Goal: Transaction & Acquisition: Purchase product/service

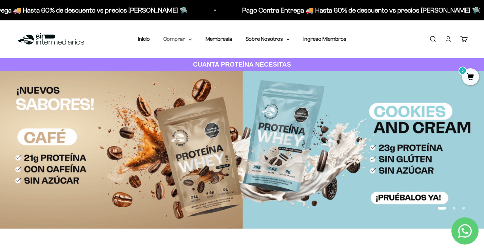
click at [188, 39] on summary "Comprar" at bounding box center [177, 39] width 29 height 9
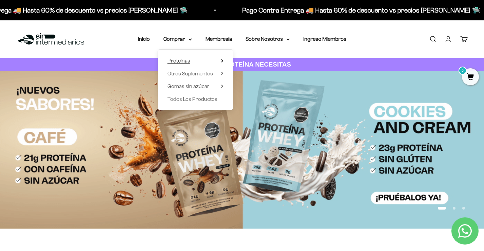
click at [220, 62] on summary "Proteínas" at bounding box center [196, 60] width 56 height 9
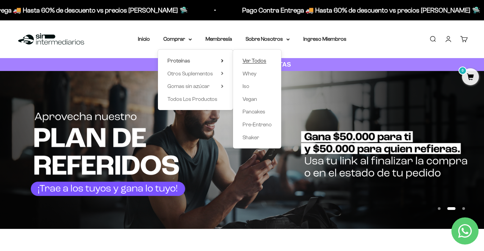
click at [252, 63] on span "Ver Todos" at bounding box center [255, 61] width 24 height 6
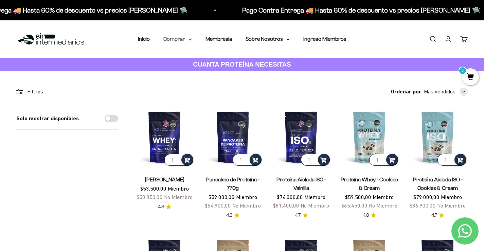
click at [189, 39] on icon at bounding box center [190, 39] width 3 height 2
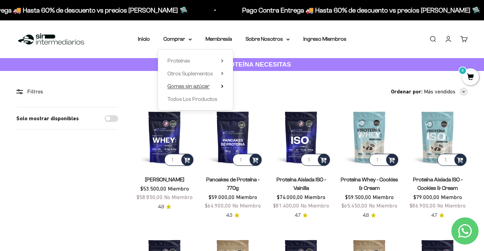
click at [223, 88] on icon at bounding box center [222, 86] width 2 height 3
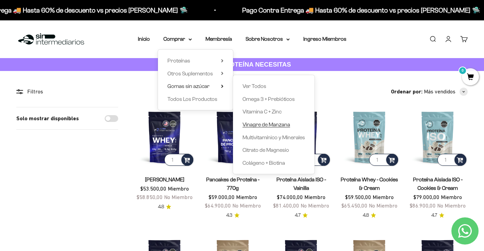
click at [271, 123] on span "Vinagre de Manzana" at bounding box center [267, 125] width 48 height 6
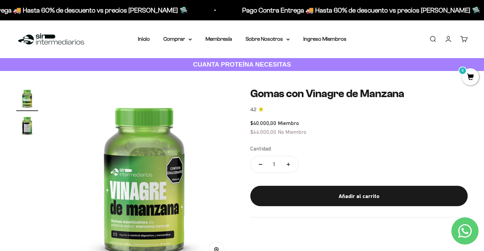
click at [29, 131] on img "Ir al artículo 2" at bounding box center [27, 126] width 22 height 22
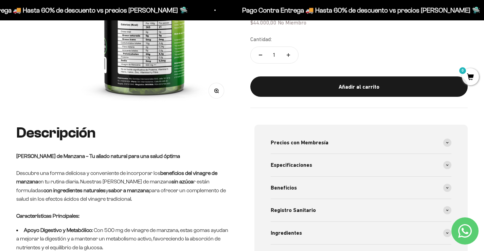
scroll to position [204, 0]
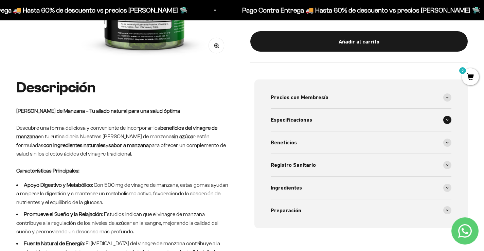
click at [316, 125] on div "Especificaciones" at bounding box center [361, 120] width 181 height 22
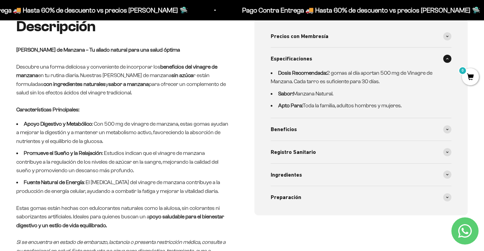
scroll to position [272, 0]
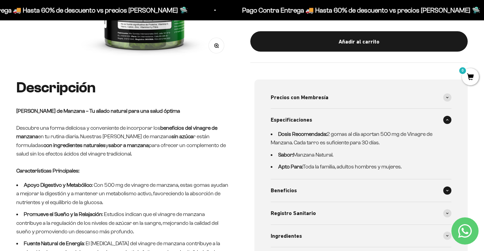
click at [287, 195] on span "Beneficios" at bounding box center [284, 190] width 26 height 9
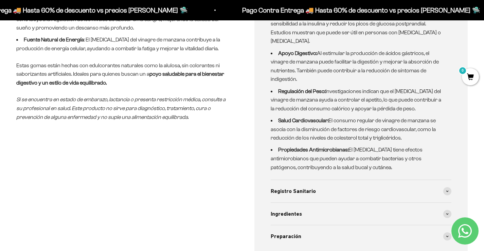
scroll to position [442, 0]
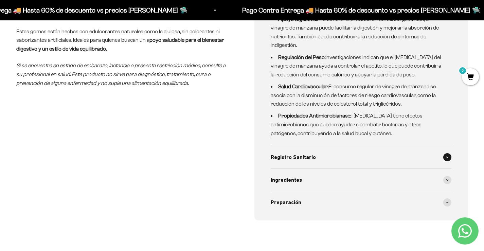
click at [303, 166] on div "Registro Sanitario" at bounding box center [361, 157] width 181 height 22
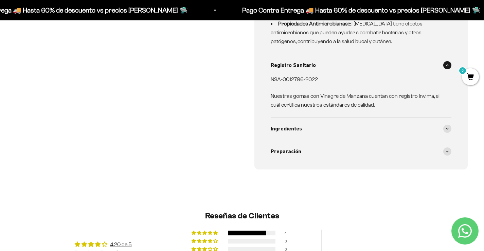
scroll to position [544, 0]
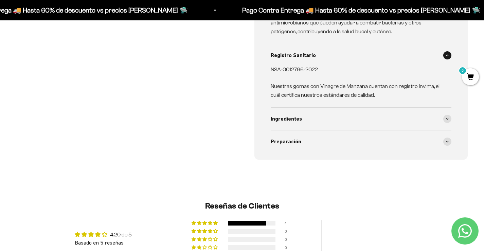
click at [308, 107] on details "Registro Sanitario NSA-0012796-2022 Nuestras gomas con Vinagre de Manzana cuent…" at bounding box center [361, 76] width 181 height 64
click at [309, 142] on div "Preparación" at bounding box center [361, 141] width 181 height 22
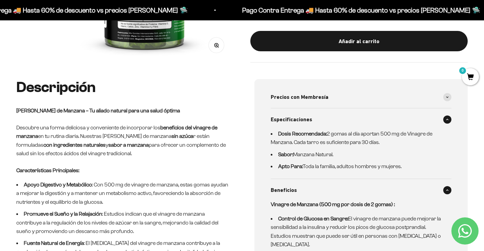
scroll to position [204, 0]
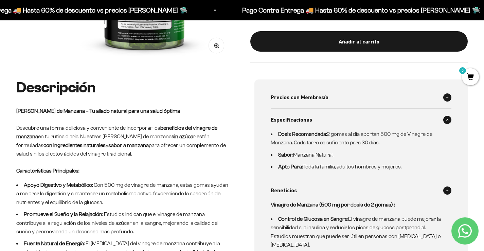
click at [322, 98] on span "Precios con Membresía" at bounding box center [300, 97] width 58 height 9
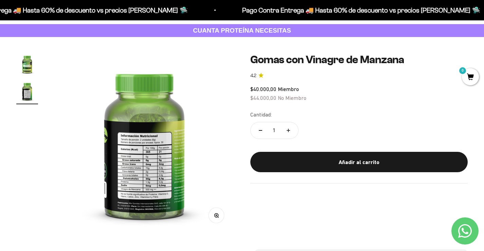
scroll to position [0, 0]
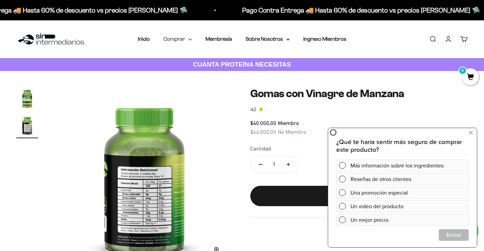
click at [191, 39] on icon at bounding box center [190, 39] width 3 height 1
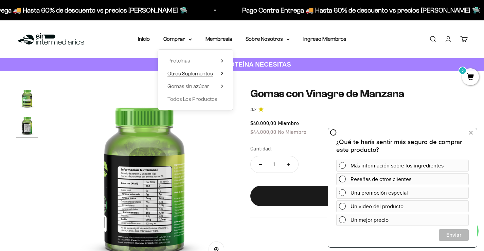
click at [194, 73] on span "Otros Suplementos" at bounding box center [191, 74] width 46 height 6
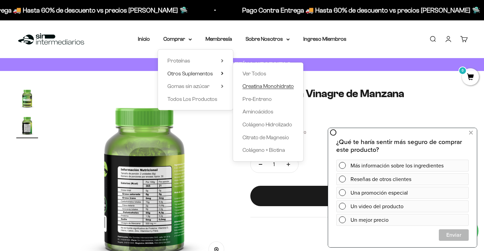
click at [256, 84] on span "Creatina Monohidrato" at bounding box center [268, 86] width 51 height 6
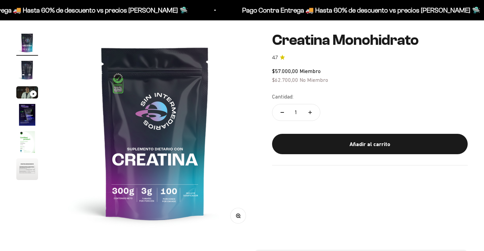
scroll to position [34, 0]
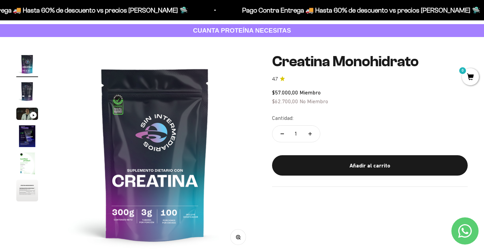
click at [35, 139] on img "Ir al artículo 4" at bounding box center [27, 136] width 22 height 22
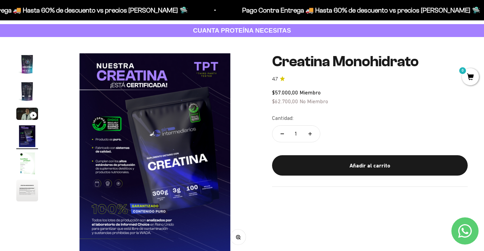
click at [32, 112] on div "Ir al artículo 3" at bounding box center [33, 115] width 7 height 7
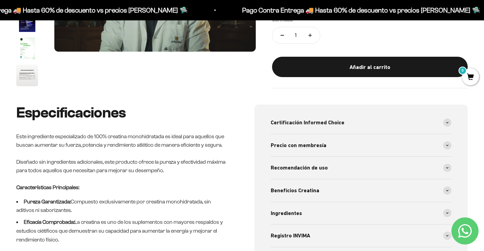
scroll to position [170, 0]
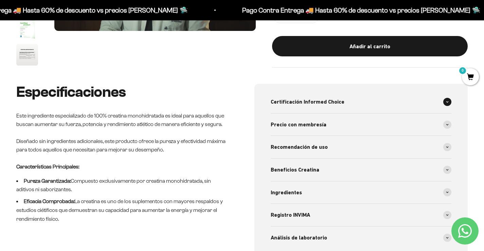
click at [334, 100] on span "Certificación Informed Choice" at bounding box center [308, 102] width 74 height 9
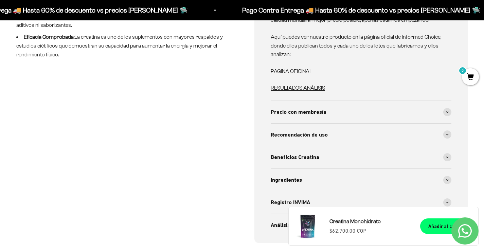
scroll to position [340, 0]
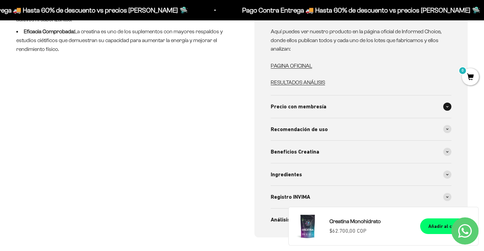
click at [347, 102] on div "Precio con membresía" at bounding box center [361, 106] width 181 height 22
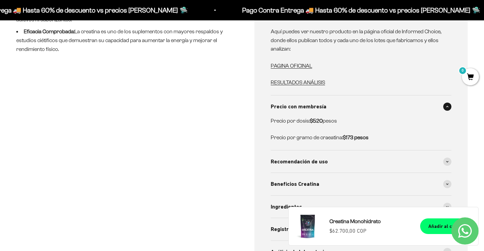
scroll to position [408, 0]
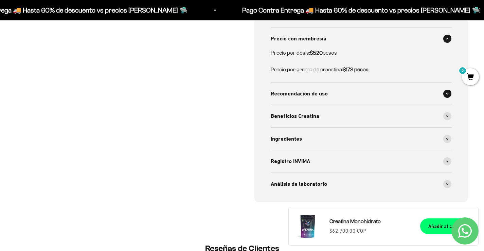
click at [343, 96] on div "Recomendación de uso" at bounding box center [361, 94] width 181 height 22
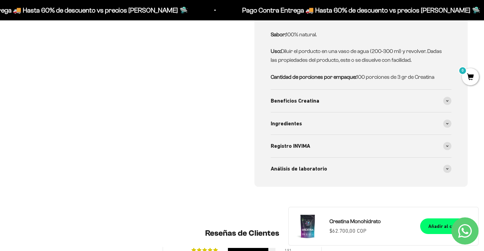
scroll to position [510, 0]
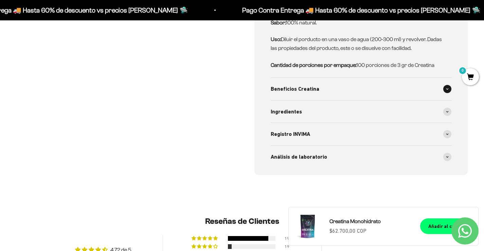
click at [318, 94] on div "Beneficios Creatina" at bounding box center [361, 89] width 181 height 22
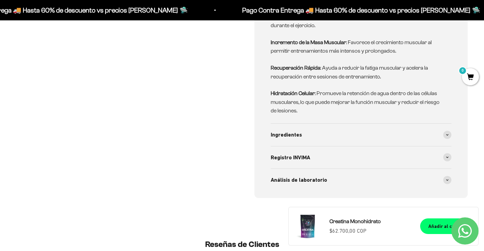
scroll to position [646, 0]
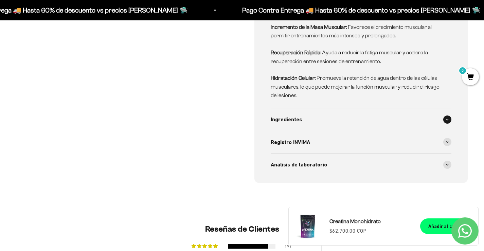
click at [307, 117] on div "Ingredientes" at bounding box center [361, 119] width 181 height 22
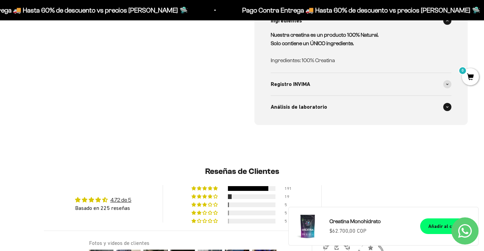
scroll to position [748, 0]
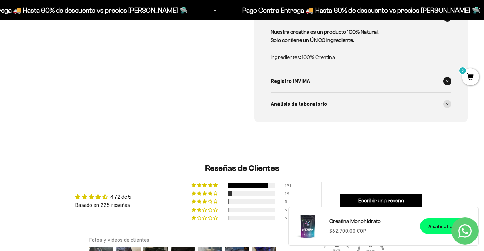
click at [305, 89] on div "Registro INVIMA" at bounding box center [361, 81] width 181 height 22
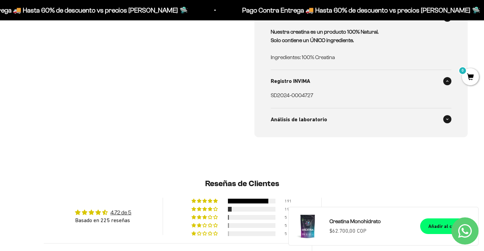
click at [327, 119] on div "Análisis de laboratorio" at bounding box center [361, 119] width 181 height 22
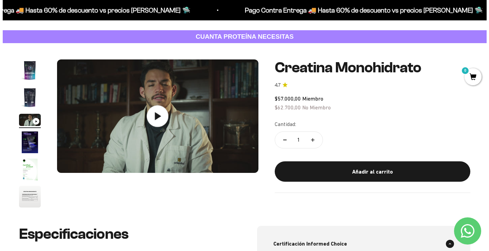
scroll to position [68, 0]
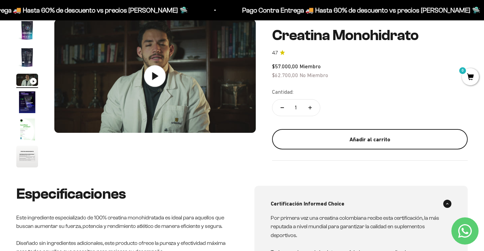
click at [369, 134] on button "Añadir al carrito" at bounding box center [370, 139] width 196 height 20
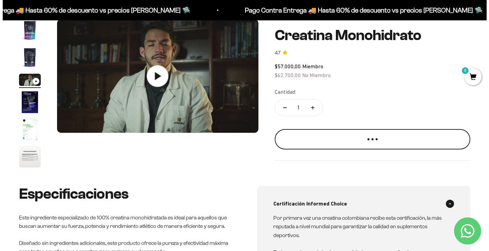
scroll to position [0, 425]
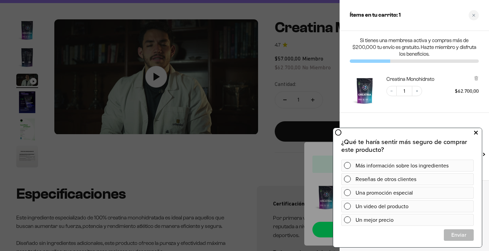
click at [477, 131] on icon at bounding box center [476, 132] width 4 height 9
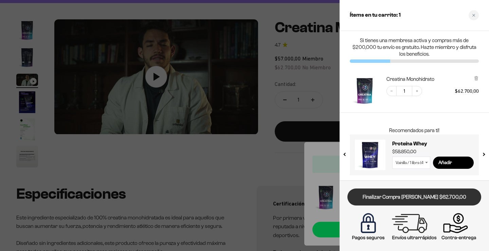
click at [430, 198] on link "Finalizar Compra [PERSON_NAME] $62.700,00" at bounding box center [415, 197] width 134 height 17
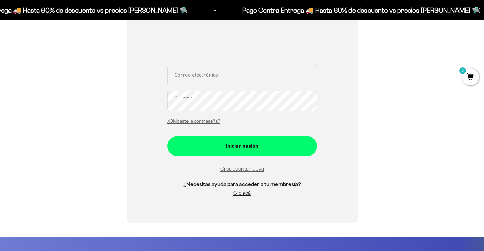
scroll to position [136, 0]
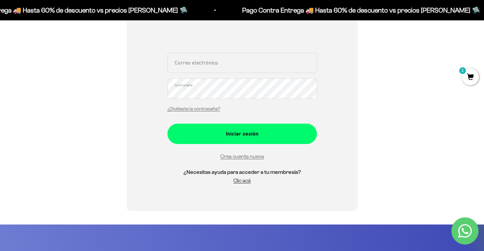
click at [251, 161] on div "Crea cuenta nueva" at bounding box center [243, 156] width 150 height 9
click at [252, 159] on link "Crea cuenta nueva" at bounding box center [242, 157] width 43 height 6
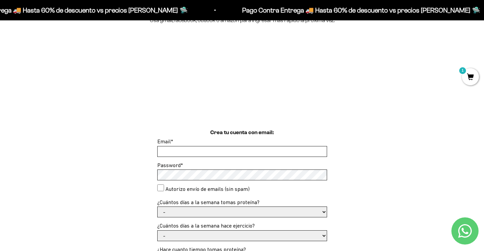
scroll to position [34, 0]
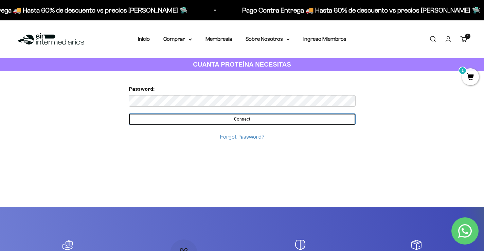
click at [228, 116] on input "Connect" at bounding box center [242, 119] width 227 height 12
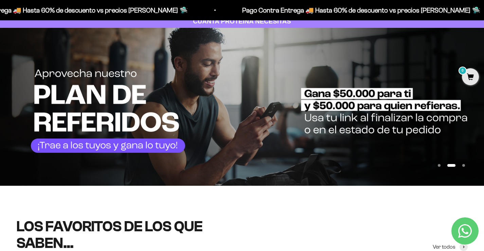
scroll to position [136, 0]
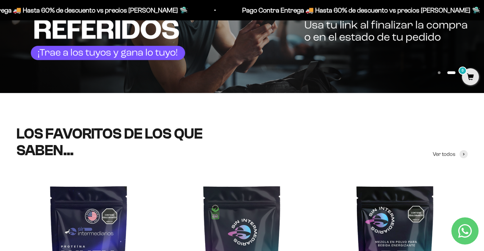
click at [468, 226] on icon "Contact us on WhatsApp" at bounding box center [465, 231] width 14 height 14
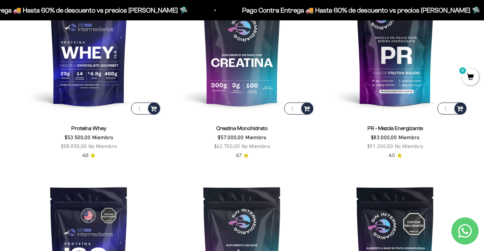
scroll to position [306, 0]
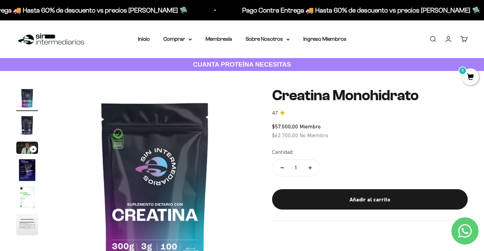
click at [452, 40] on link "Cuenta" at bounding box center [448, 38] width 7 height 7
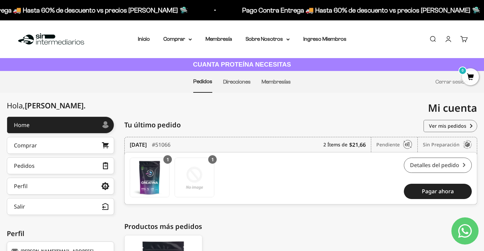
click at [427, 166] on link "Detalles del pedido" at bounding box center [438, 165] width 68 height 15
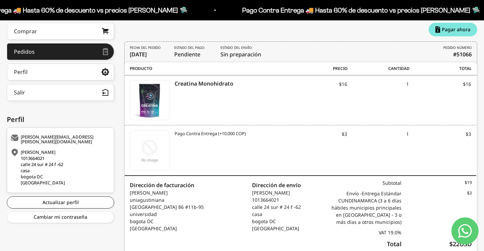
scroll to position [75, 0]
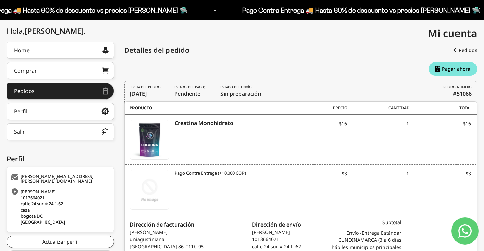
click at [163, 186] on img at bounding box center [149, 189] width 39 height 39
drag, startPoint x: 456, startPoint y: 87, endPoint x: 471, endPoint y: 92, distance: 15.6
click at [472, 92] on div "FECHA DEL PEDIDO 4 de septiembre de 2025 Estado del pago: Pendiente Estado del …" at bounding box center [300, 92] width 353 height 23
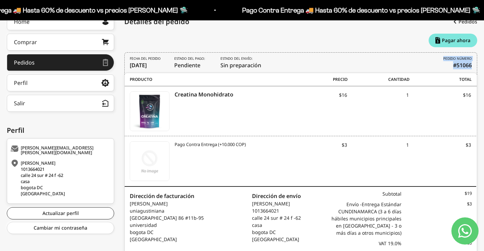
scroll to position [143, 0]
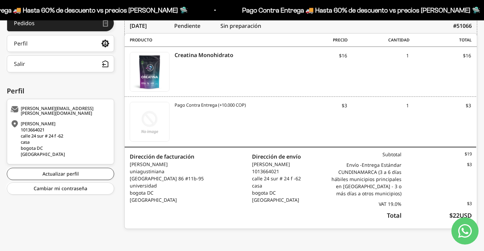
drag, startPoint x: 20, startPoint y: 109, endPoint x: 88, endPoint y: 108, distance: 67.6
click at [88, 108] on div "jennifer.esguerra@cun.edu.co" at bounding box center [60, 111] width 98 height 10
click at [83, 109] on div "jennifer.esguerra@cun.edu.co" at bounding box center [60, 111] width 98 height 10
copy div "jennifer.esguerra@cun.edu.co"
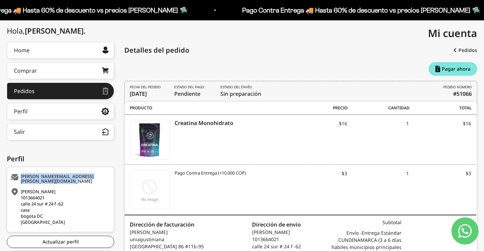
scroll to position [41, 0]
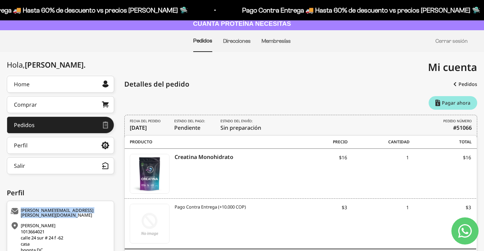
click at [447, 103] on link "Pagar ahora" at bounding box center [453, 103] width 49 height 14
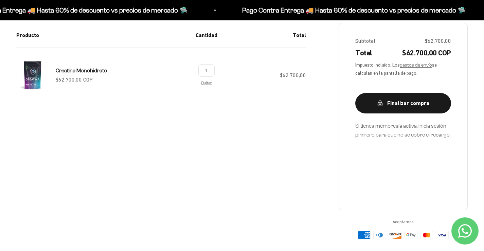
scroll to position [136, 0]
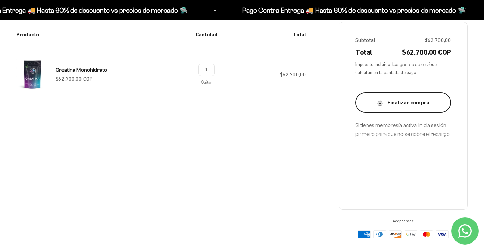
click at [402, 107] on button "Finalizar compra" at bounding box center [403, 102] width 96 height 20
